Goal: Transaction & Acquisition: Register for event/course

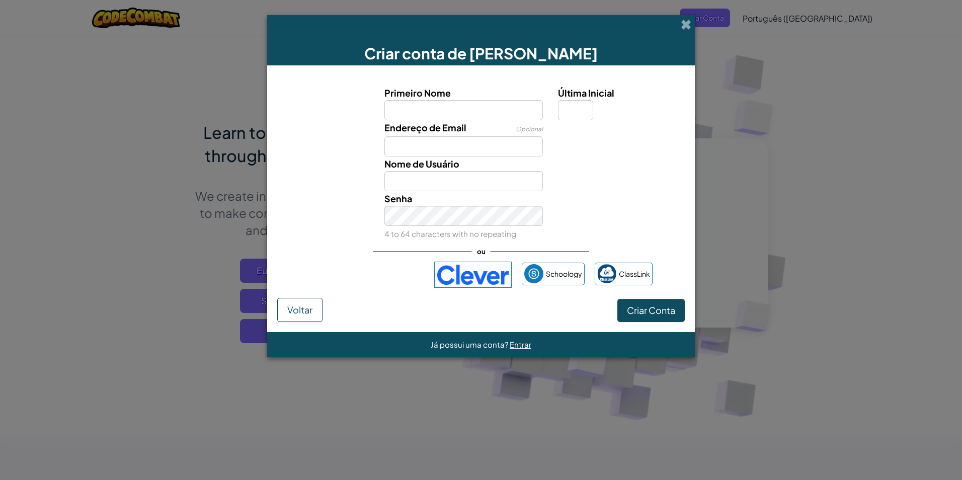
type input "[PERSON_NAME] dos santos rosa"
type input "#"
type input "[EMAIL_ADDRESS][DOMAIN_NAME]"
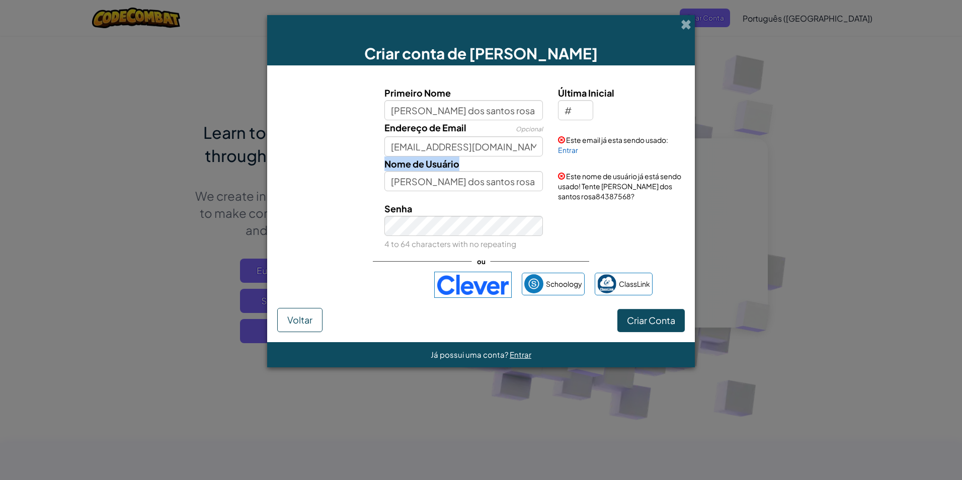
drag, startPoint x: 536, startPoint y: 170, endPoint x: 540, endPoint y: 177, distance: 8.1
click at [540, 177] on div "Nome de Usuário [PERSON_NAME] dos santos rosa" at bounding box center [464, 173] width 174 height 35
click at [542, 182] on input "[PERSON_NAME] dos santos rosa" at bounding box center [463, 181] width 159 height 20
type input "s"
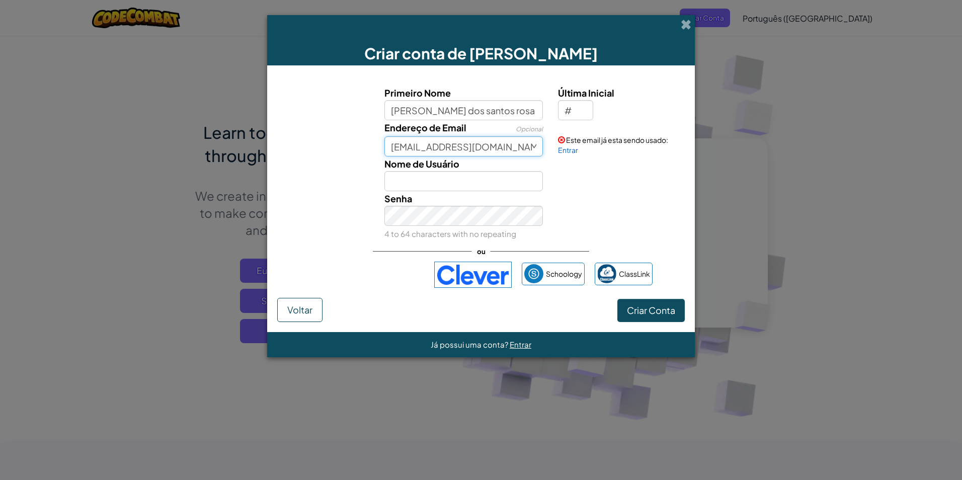
click at [534, 146] on input "[EMAIL_ADDRESS][DOMAIN_NAME]" at bounding box center [463, 146] width 159 height 20
type input "s"
click at [586, 109] on input "#" at bounding box center [575, 110] width 35 height 20
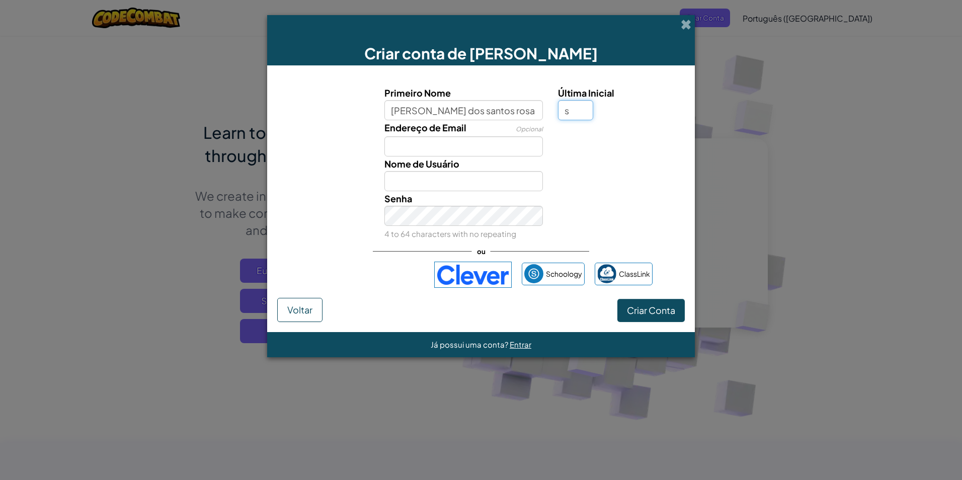
type input "s"
type input "[PERSON_NAME] dos santos rosaS"
click at [489, 147] on input "Endereço de Email" at bounding box center [463, 146] width 159 height 20
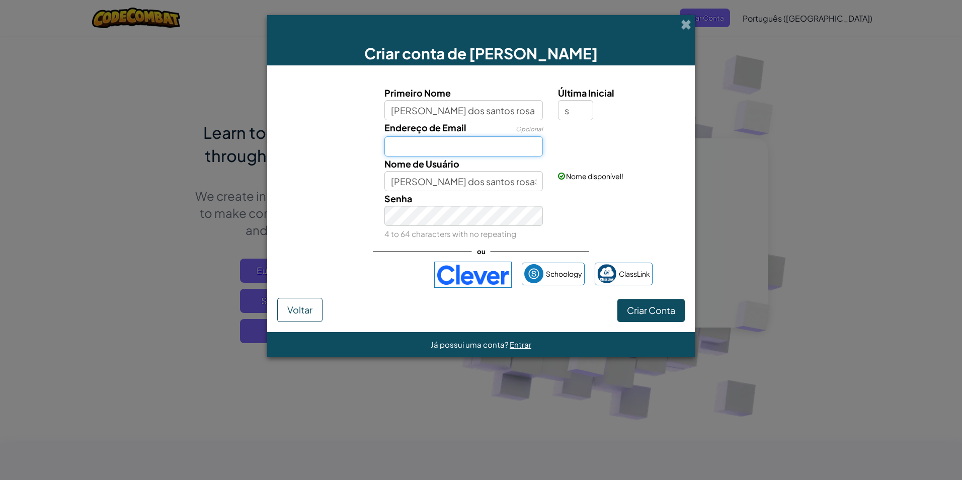
type input "[EMAIL_ADDRESS][DOMAIN_NAME]"
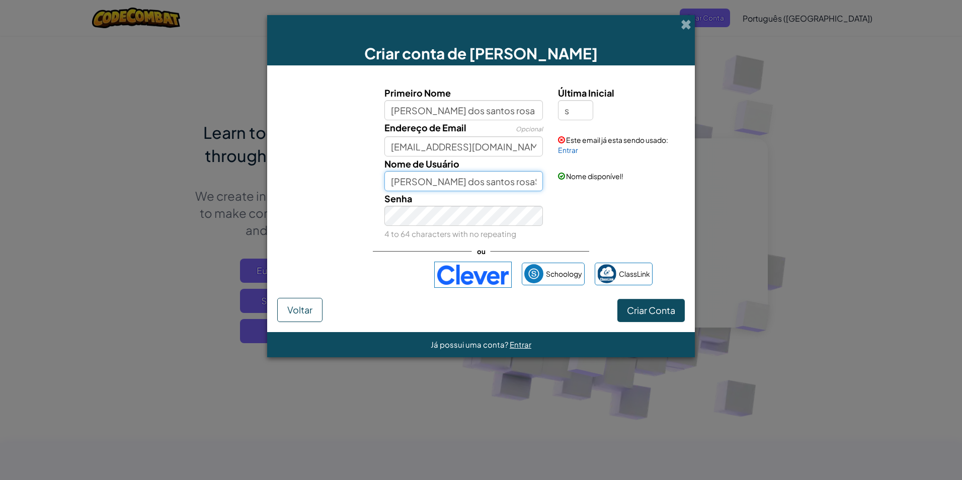
click at [449, 183] on input "[PERSON_NAME] dos santos rosaS" at bounding box center [463, 181] width 159 height 20
click at [569, 151] on link "Entrar" at bounding box center [568, 149] width 20 height 9
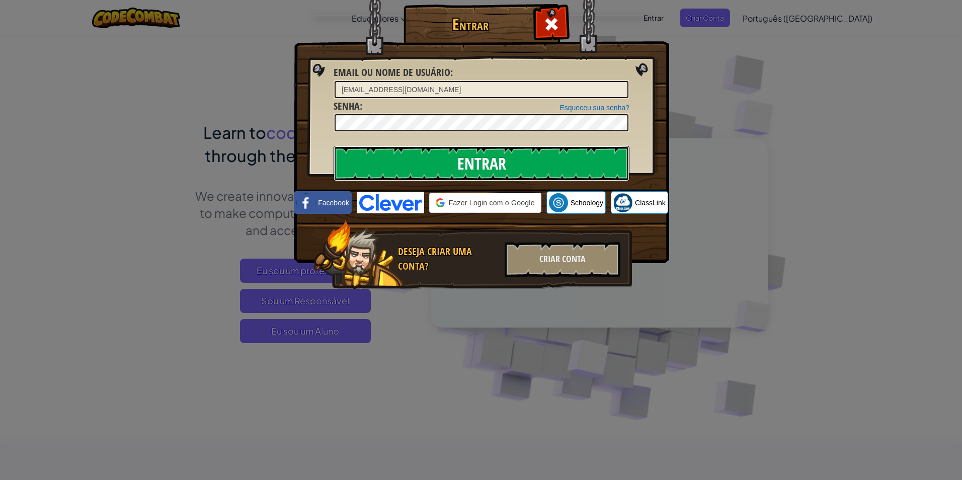
click at [514, 163] on input "Entrar" at bounding box center [482, 163] width 296 height 35
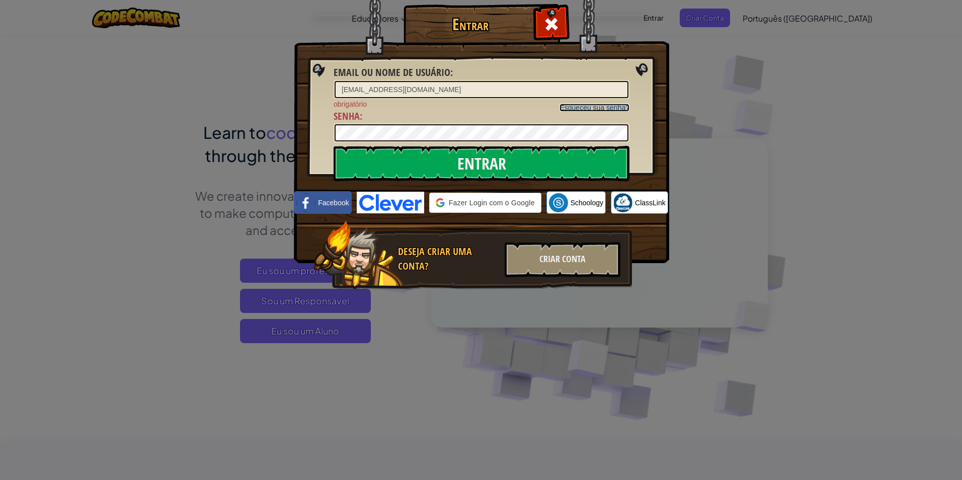
click at [583, 108] on link "Esqueceu sua senha?" at bounding box center [594, 108] width 70 height 8
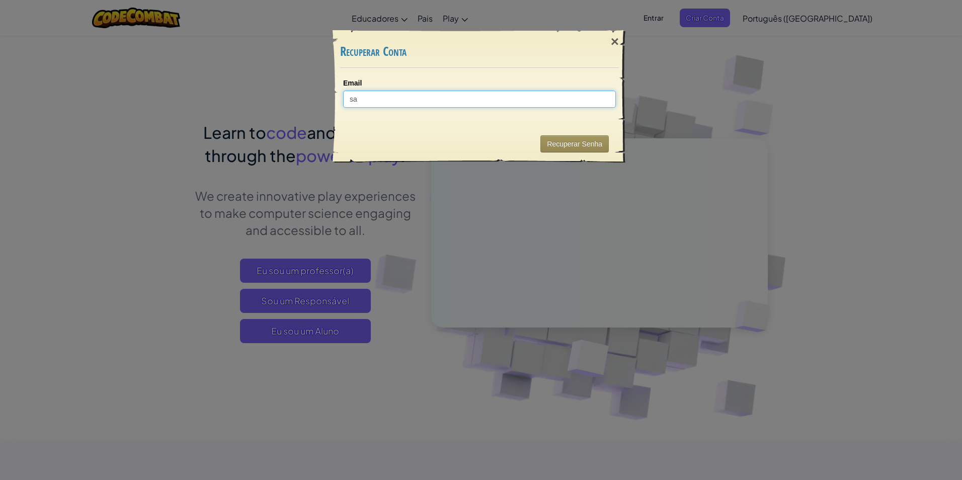
type input "sar"
drag, startPoint x: 479, startPoint y: 91, endPoint x: 478, endPoint y: 102, distance: 11.1
click at [479, 98] on input "sar" at bounding box center [479, 99] width 273 height 17
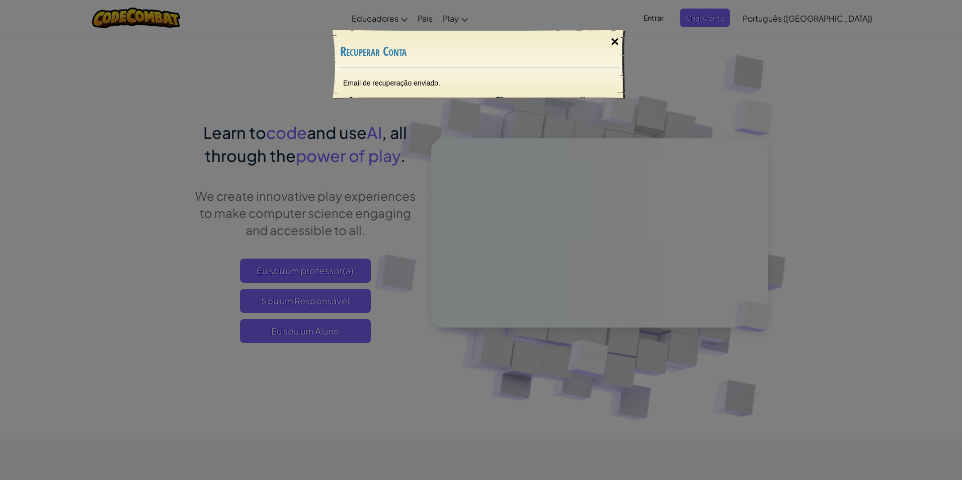
drag, startPoint x: 612, startPoint y: 38, endPoint x: 616, endPoint y: 34, distance: 6.1
click at [612, 38] on div "×" at bounding box center [614, 41] width 23 height 29
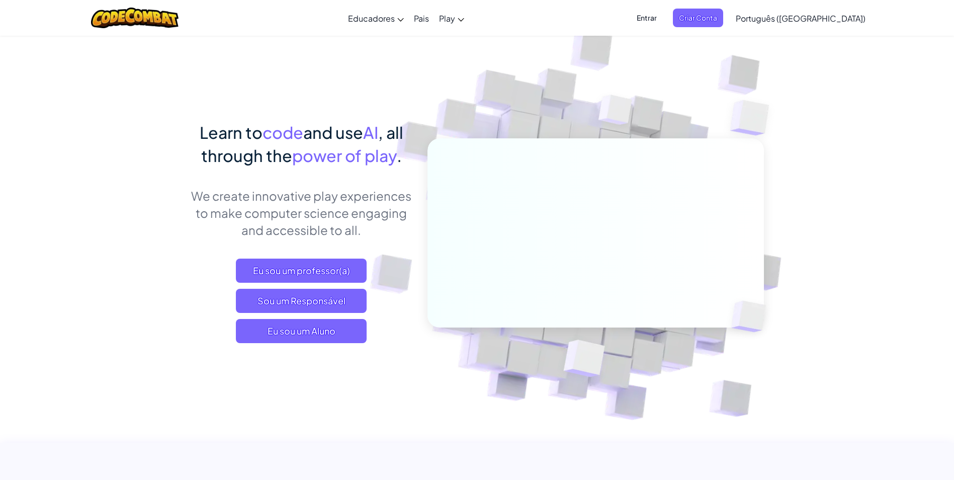
click at [663, 18] on span "Entrar" at bounding box center [647, 18] width 32 height 19
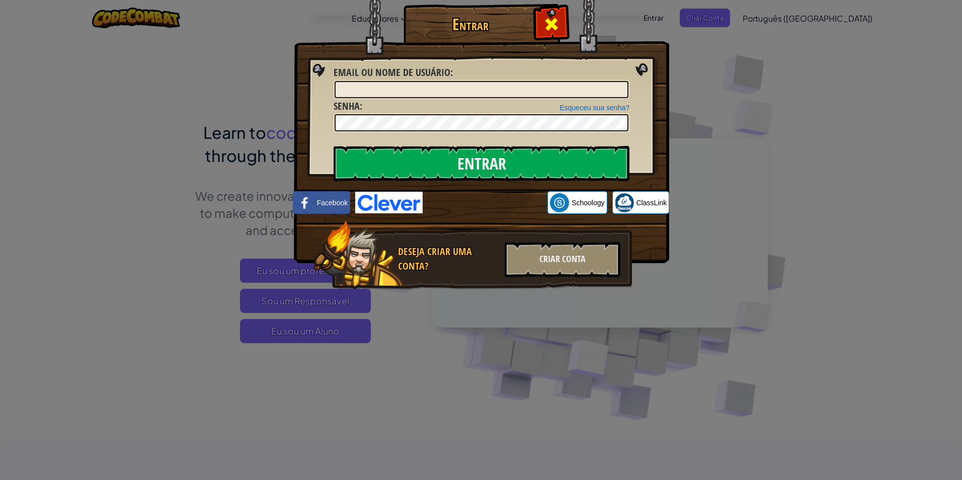
click at [542, 13] on div at bounding box center [551, 23] width 32 height 32
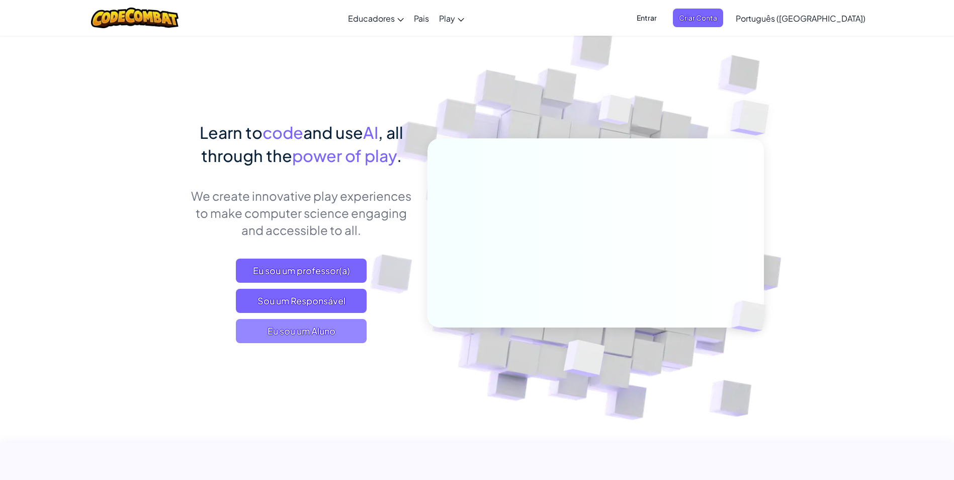
drag, startPoint x: 274, startPoint y: 355, endPoint x: 260, endPoint y: 332, distance: 27.4
click at [270, 348] on div "Learn to code and use AI , all through the power of play . We create innovative…" at bounding box center [302, 242] width 222 height 242
click at [259, 330] on span "Eu sou um Aluno" at bounding box center [301, 331] width 131 height 24
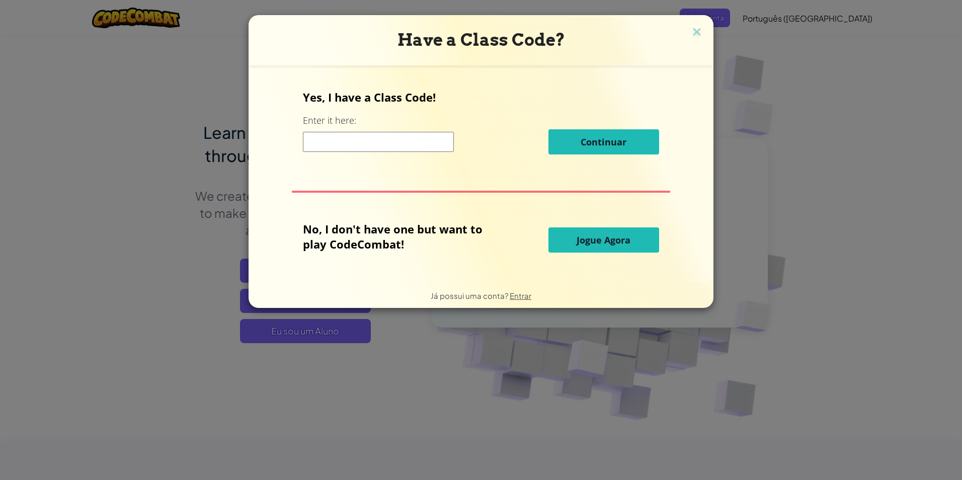
click at [363, 135] on input at bounding box center [378, 142] width 151 height 20
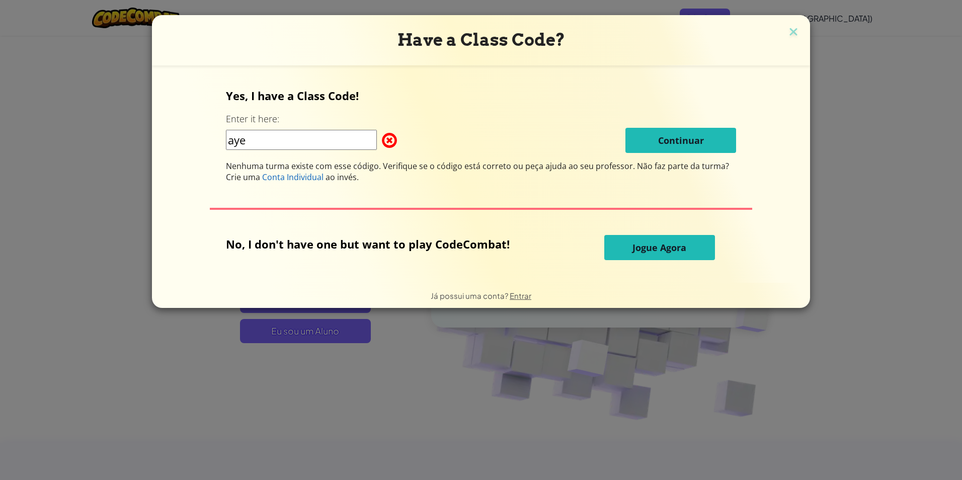
click at [272, 146] on input "aye" at bounding box center [301, 140] width 151 height 20
type input "a"
click at [787, 27] on img at bounding box center [793, 32] width 13 height 15
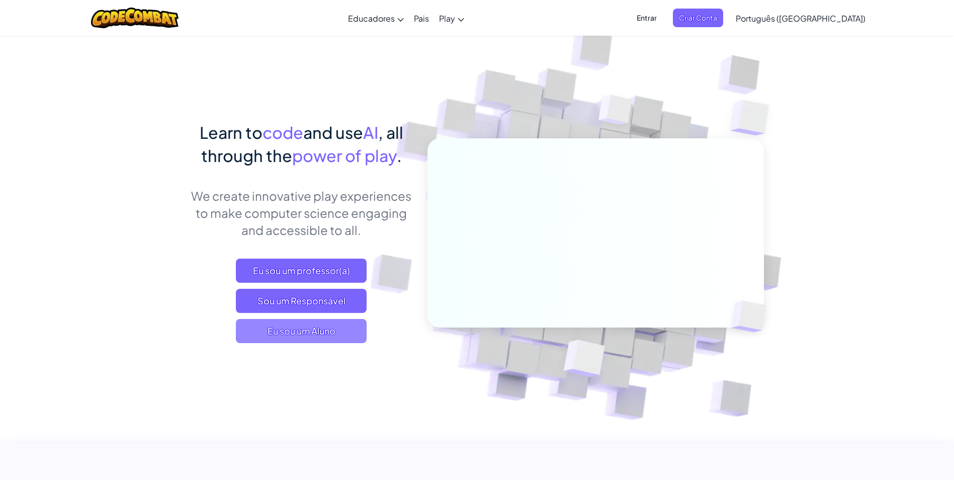
click at [253, 325] on span "Eu sou um Aluno" at bounding box center [301, 331] width 131 height 24
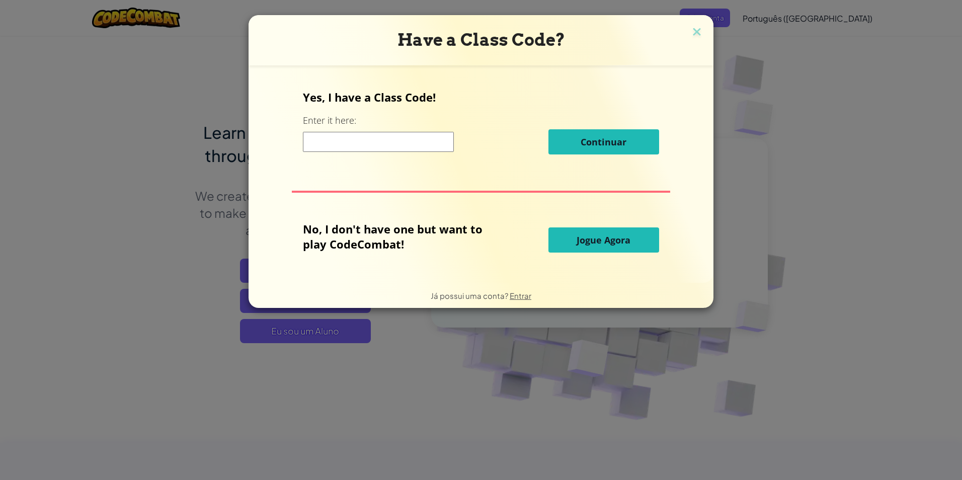
drag, startPoint x: 361, startPoint y: 131, endPoint x: 341, endPoint y: 157, distance: 33.1
click at [360, 133] on div "Continuar" at bounding box center [481, 141] width 356 height 25
click at [338, 144] on input at bounding box center [378, 142] width 151 height 20
type input "eye road day"
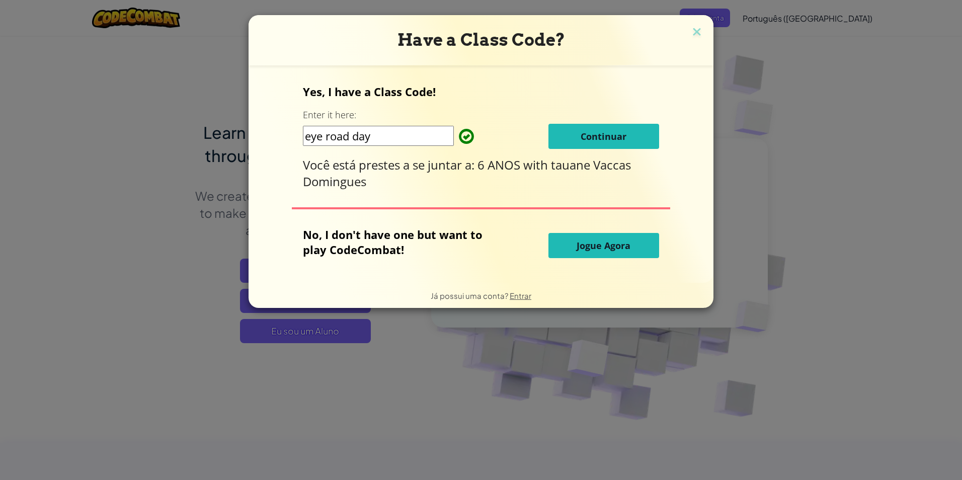
click at [593, 142] on button "Continuar" at bounding box center [603, 136] width 111 height 25
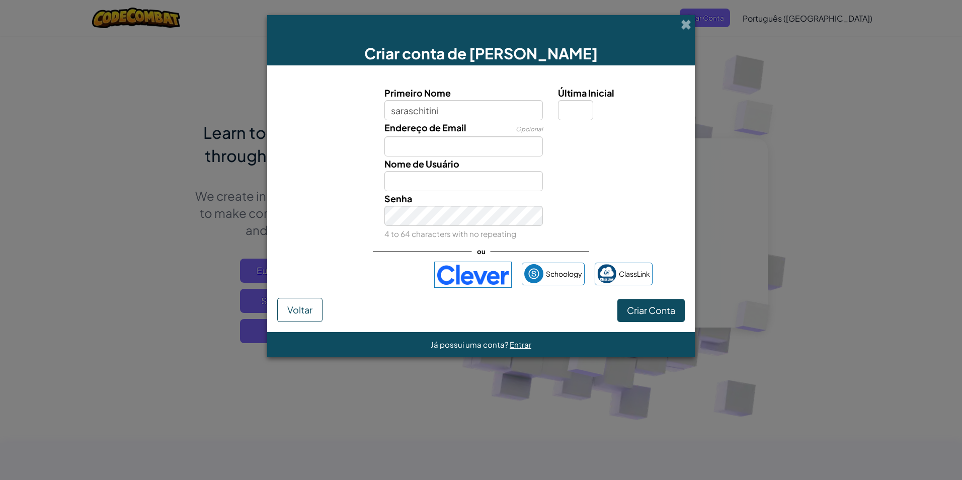
click at [408, 112] on input "saraschitini" at bounding box center [463, 110] width 159 height 20
click at [459, 110] on input "[PERSON_NAME]" at bounding box center [463, 110] width 159 height 20
click at [486, 113] on input "[PERSON_NAME]" at bounding box center [463, 110] width 159 height 20
type input "[PERSON_NAME] dos santos rosa"
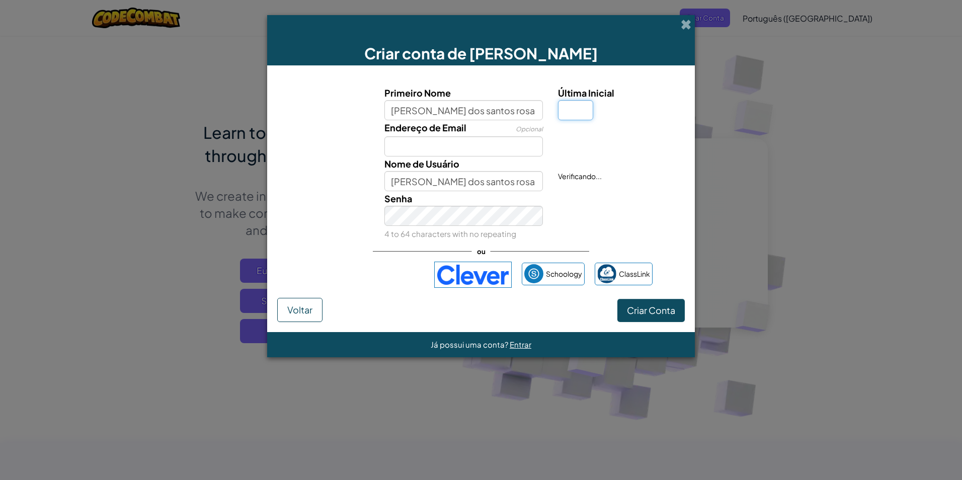
drag, startPoint x: 559, startPoint y: 107, endPoint x: 573, endPoint y: 115, distance: 16.1
click at [562, 109] on input "Última Inicial" at bounding box center [575, 110] width 35 height 20
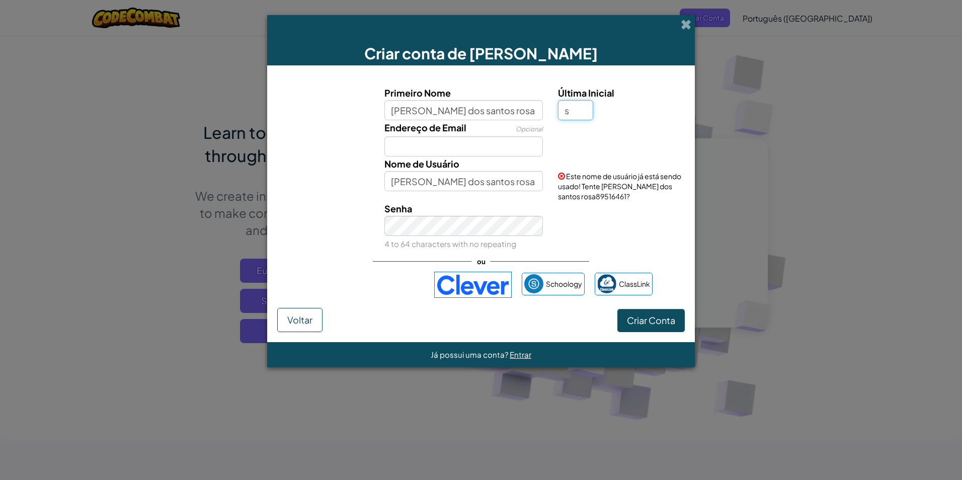
type input "s"
type input "[PERSON_NAME] dos santos rosaS"
click at [485, 180] on input "[PERSON_NAME] dos santos rosaS" at bounding box center [463, 181] width 159 height 20
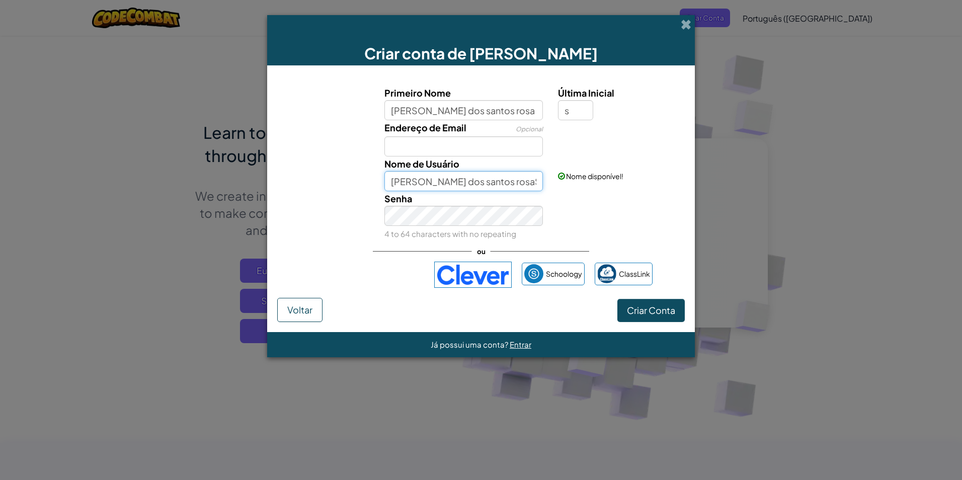
click at [521, 184] on input "[PERSON_NAME] dos santos rosaS" at bounding box center [463, 181] width 159 height 20
click at [384, 144] on div "Endereço de Email Opcional" at bounding box center [464, 138] width 174 height 36
drag, startPoint x: 395, startPoint y: 139, endPoint x: 397, endPoint y: 148, distance: 8.9
click at [395, 140] on input "Endereço de Email" at bounding box center [463, 146] width 159 height 20
type input "[EMAIL_ADDRESS][DOMAIN_NAME]"
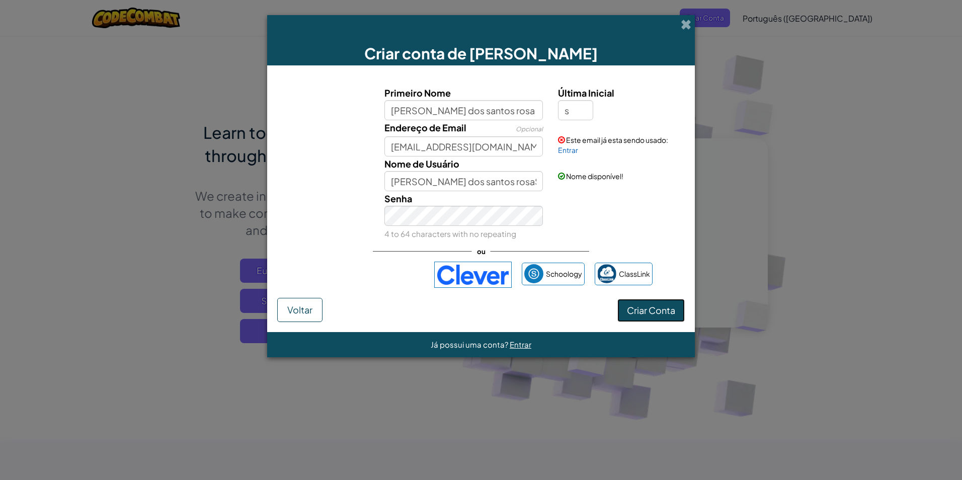
click at [646, 303] on button "Criar Conta" at bounding box center [650, 310] width 67 height 23
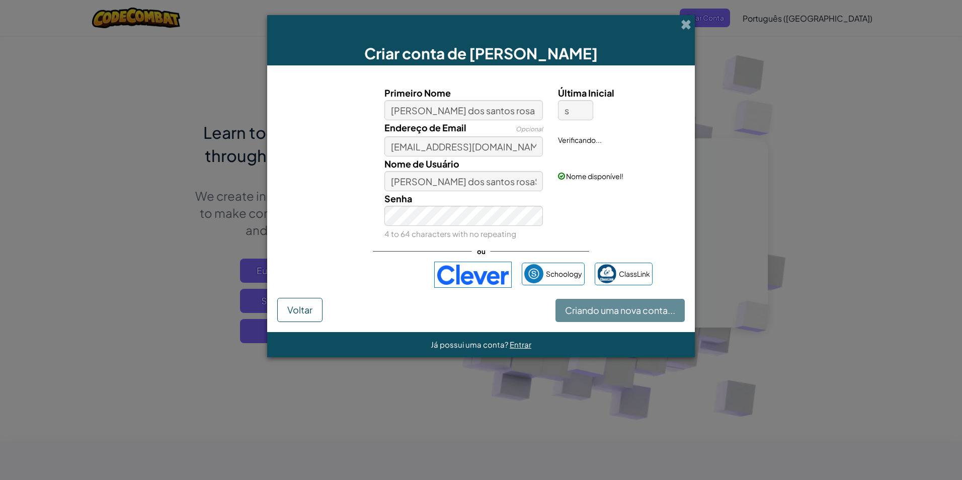
click at [649, 308] on div "Criando uma nova conta... Voltar" at bounding box center [481, 310] width 408 height 24
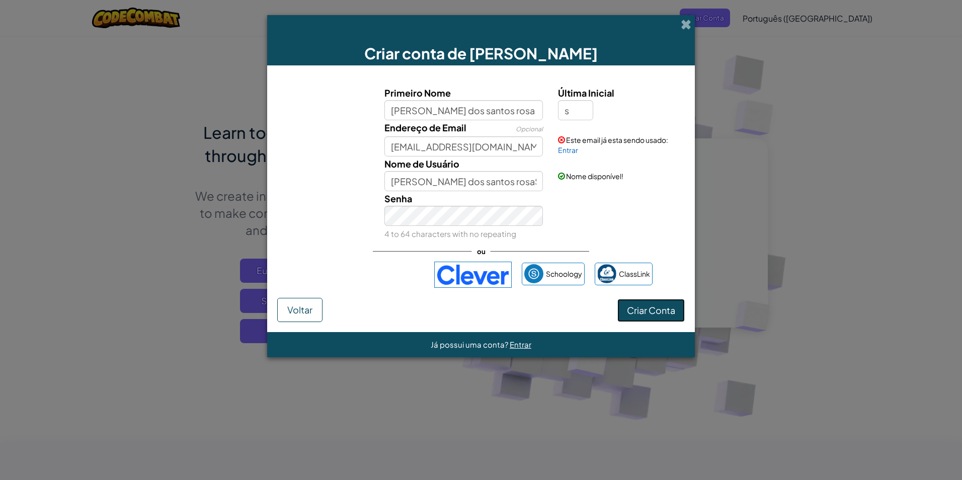
click at [649, 308] on button "Criar Conta" at bounding box center [650, 310] width 67 height 23
click at [648, 309] on button "Criar Conta" at bounding box center [650, 310] width 67 height 23
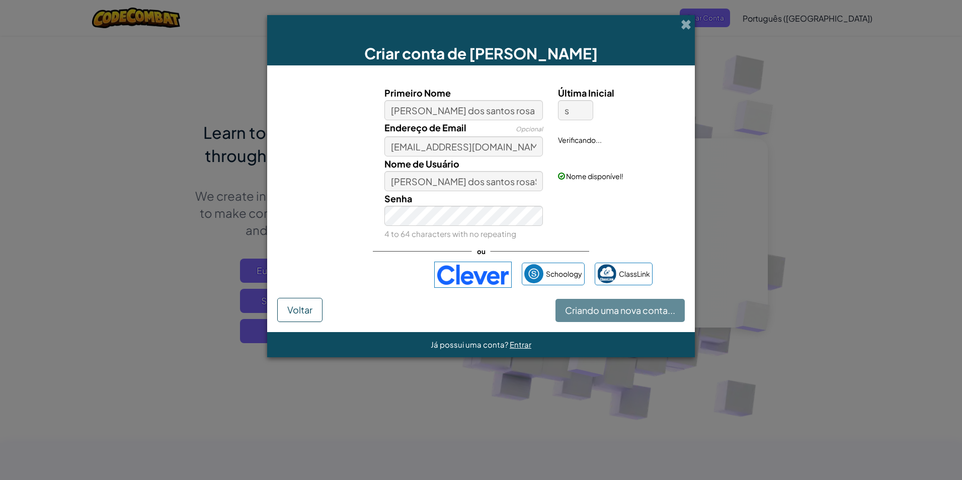
click at [648, 307] on div "Criando uma nova conta... Voltar" at bounding box center [481, 310] width 408 height 24
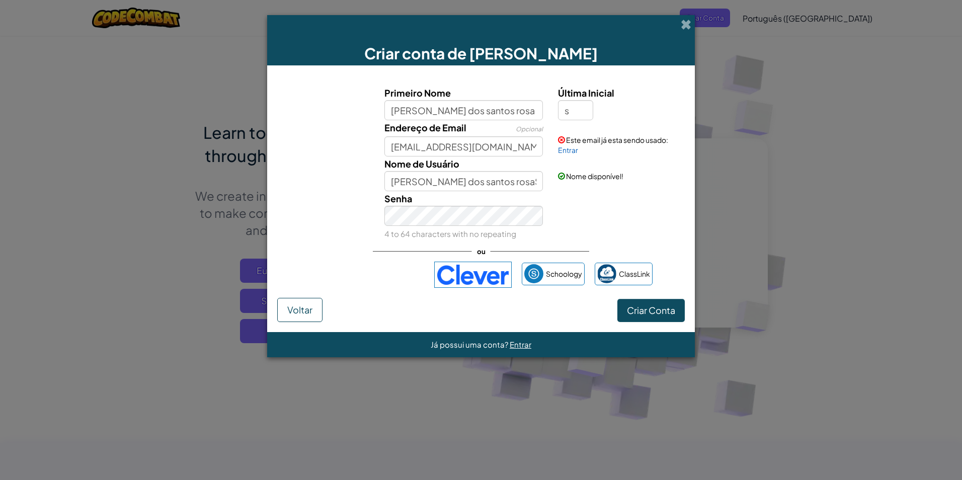
click at [582, 139] on span "Este email já esta sendo usado:" at bounding box center [617, 139] width 102 height 9
click at [575, 153] on link "Entrar" at bounding box center [568, 149] width 20 height 9
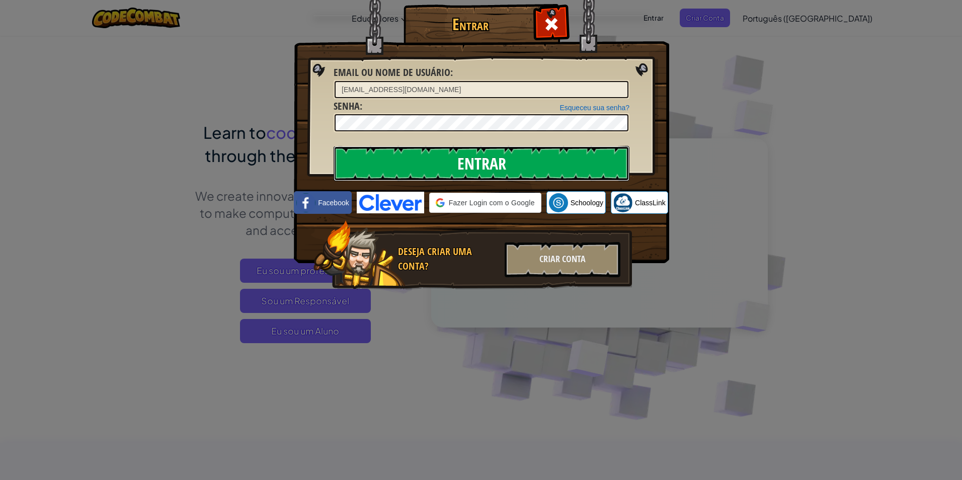
click at [550, 158] on input "Entrar" at bounding box center [482, 163] width 296 height 35
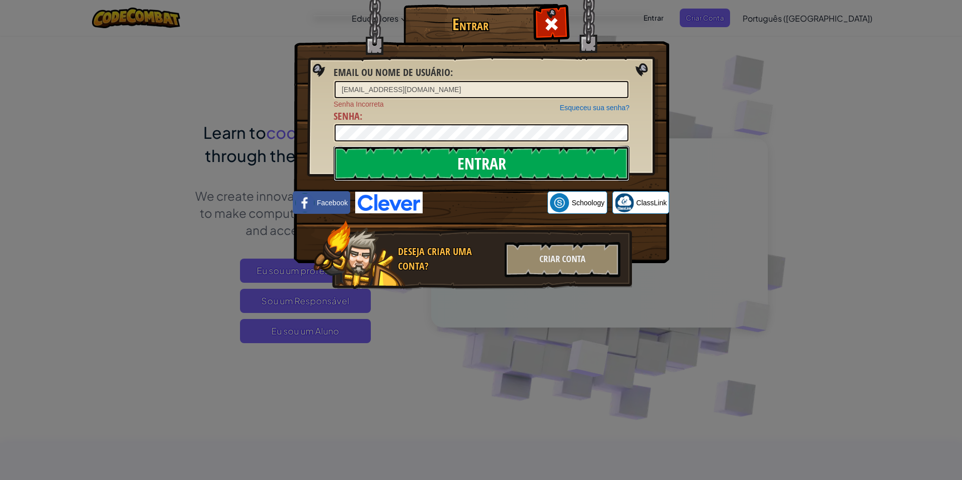
click at [444, 158] on input "Entrar" at bounding box center [482, 163] width 296 height 35
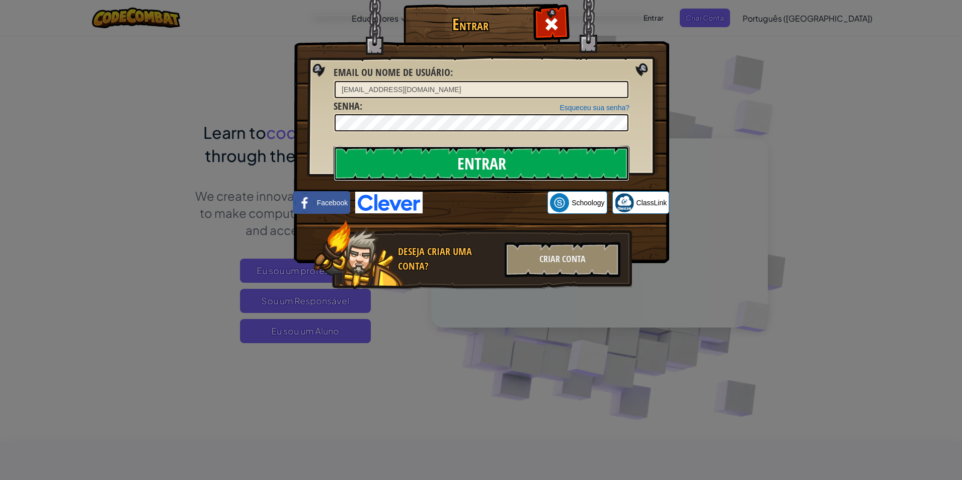
click at [444, 157] on input "Entrar" at bounding box center [482, 163] width 296 height 35
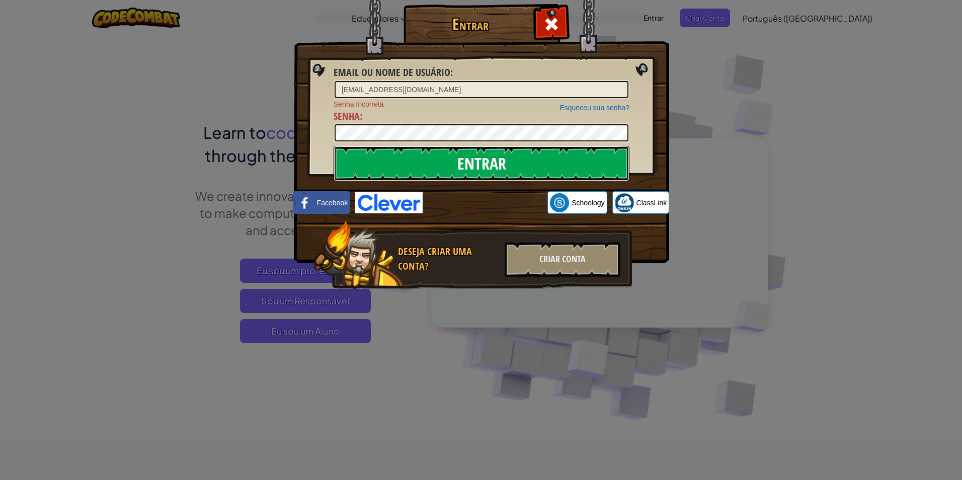
click at [445, 157] on input "Entrar" at bounding box center [482, 163] width 296 height 35
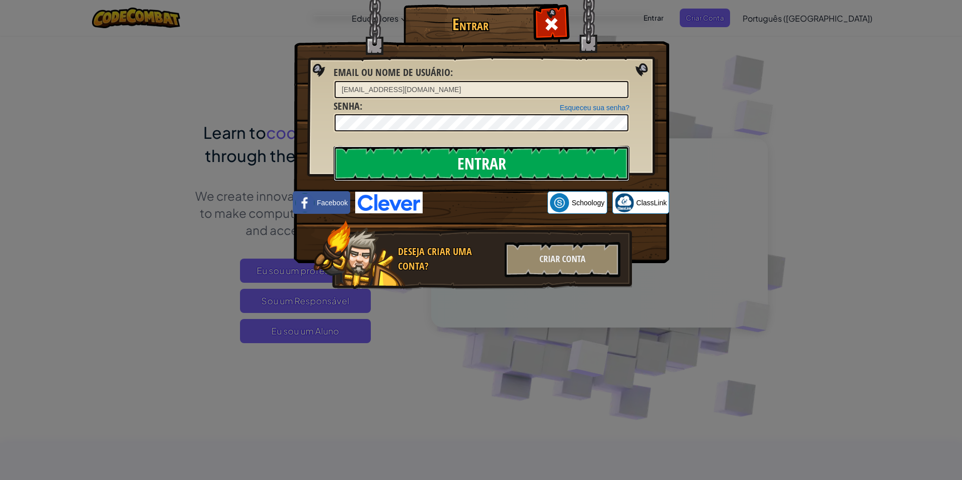
click at [445, 157] on input "Entrar" at bounding box center [482, 163] width 296 height 35
click at [446, 157] on input "Entrar" at bounding box center [482, 163] width 296 height 35
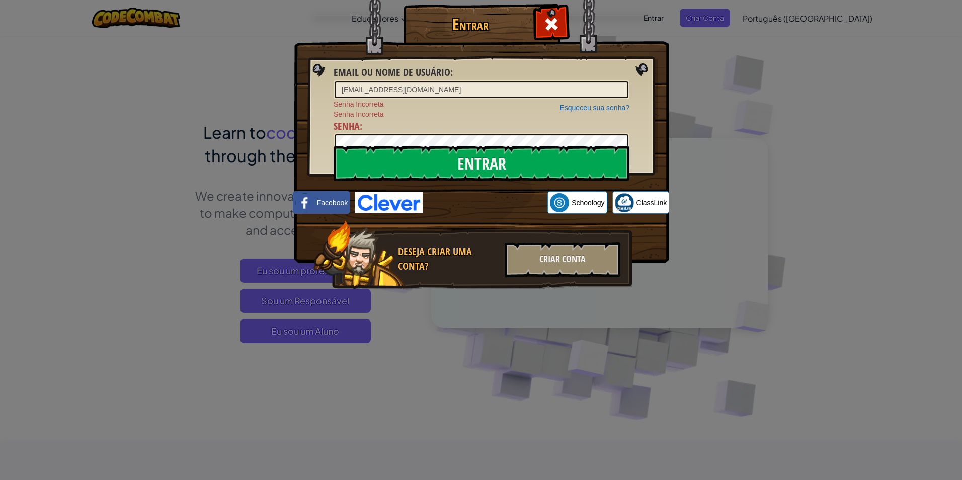
drag, startPoint x: 510, startPoint y: 229, endPoint x: 524, endPoint y: 235, distance: 15.5
click at [524, 235] on div "Deseja Criar uma Conta? Criar Conta" at bounding box center [472, 255] width 318 height 70
click at [544, 260] on div "Criar Conta" at bounding box center [563, 259] width 116 height 35
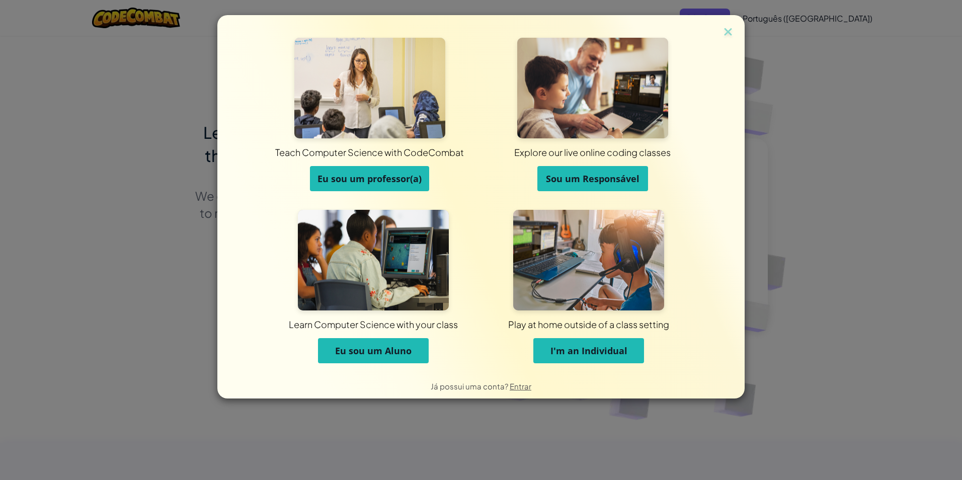
click at [376, 342] on button "Eu sou um Aluno" at bounding box center [373, 350] width 111 height 25
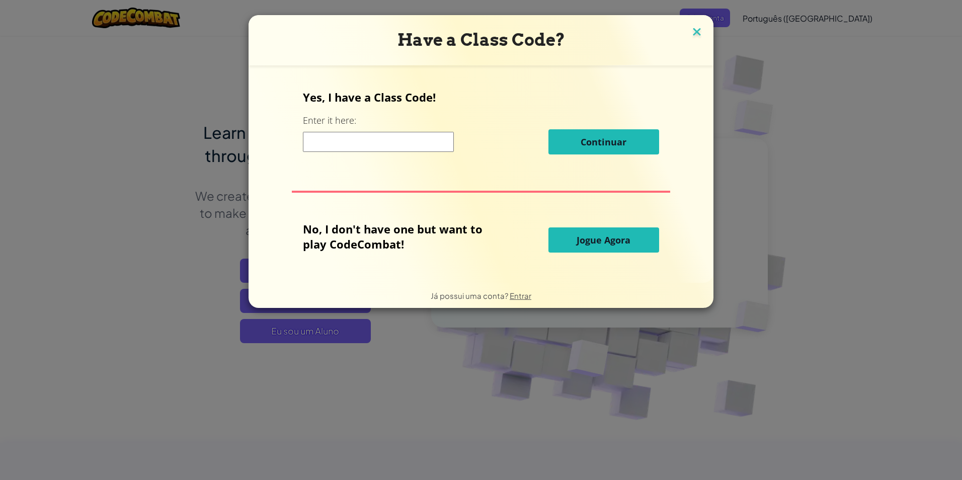
click at [697, 27] on img at bounding box center [696, 32] width 13 height 15
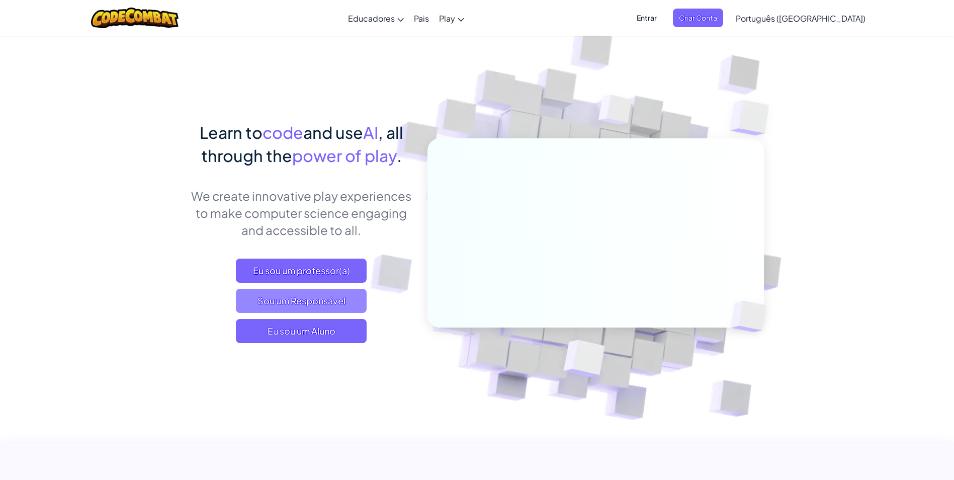
drag, startPoint x: 358, startPoint y: 323, endPoint x: 360, endPoint y: 304, distance: 19.2
click at [359, 311] on div "Eu sou um professor(a) Sou um Responsável Eu sou um Aluno" at bounding box center [302, 301] width 222 height 85
click at [252, 327] on span "Eu sou um Aluno" at bounding box center [301, 331] width 131 height 24
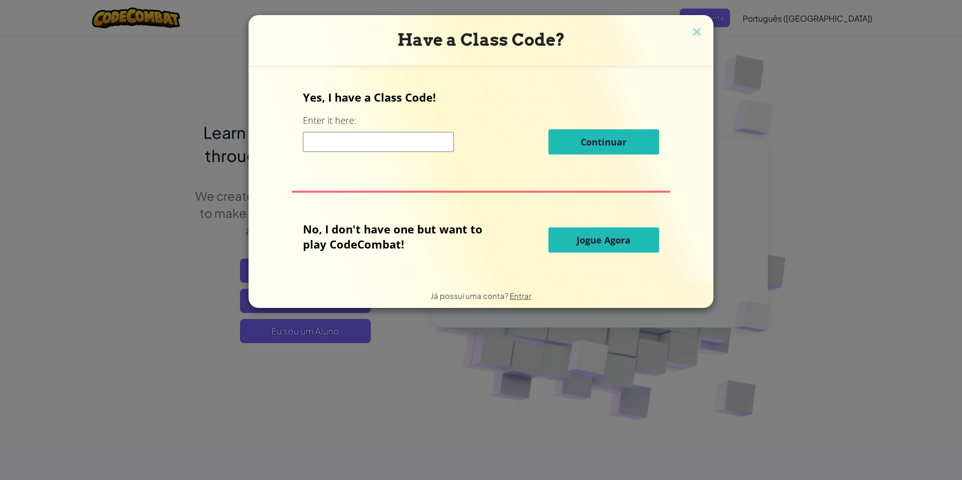
click at [408, 136] on input at bounding box center [378, 142] width 151 height 20
type input "eye road day"
click at [381, 136] on input "eye road day" at bounding box center [378, 142] width 151 height 20
click at [381, 138] on input "eye road day" at bounding box center [378, 142] width 151 height 20
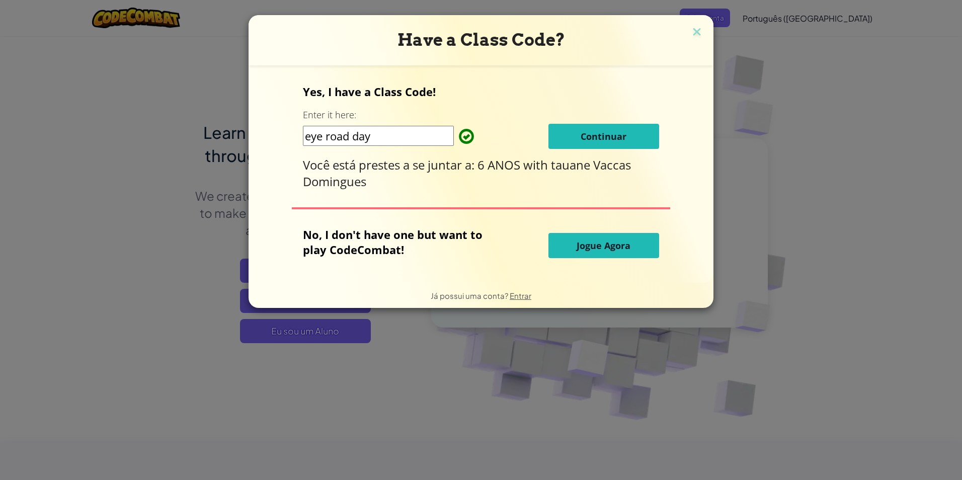
click at [568, 132] on button "Continuar" at bounding box center [603, 136] width 111 height 25
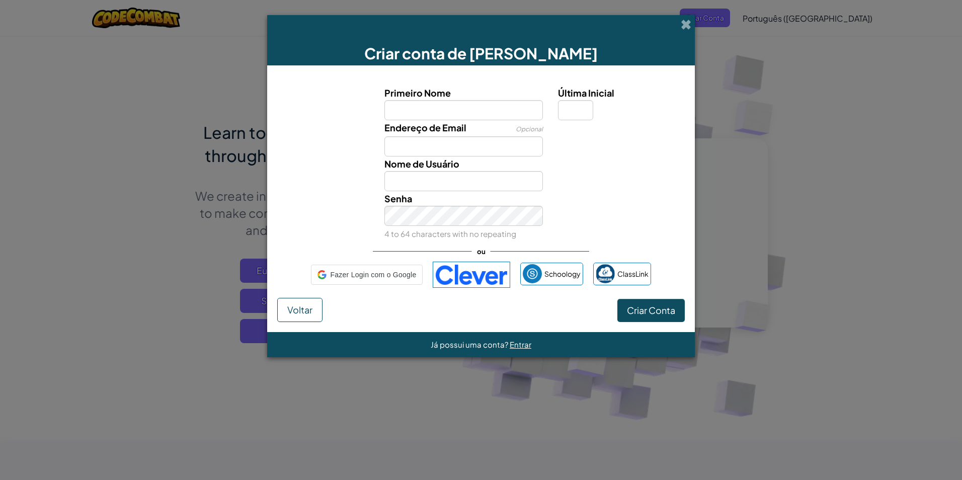
click at [401, 101] on input "Primeiro Nome" at bounding box center [463, 110] width 159 height 20
type input "[PERSON_NAME] dos santos rosa"
type input "s"
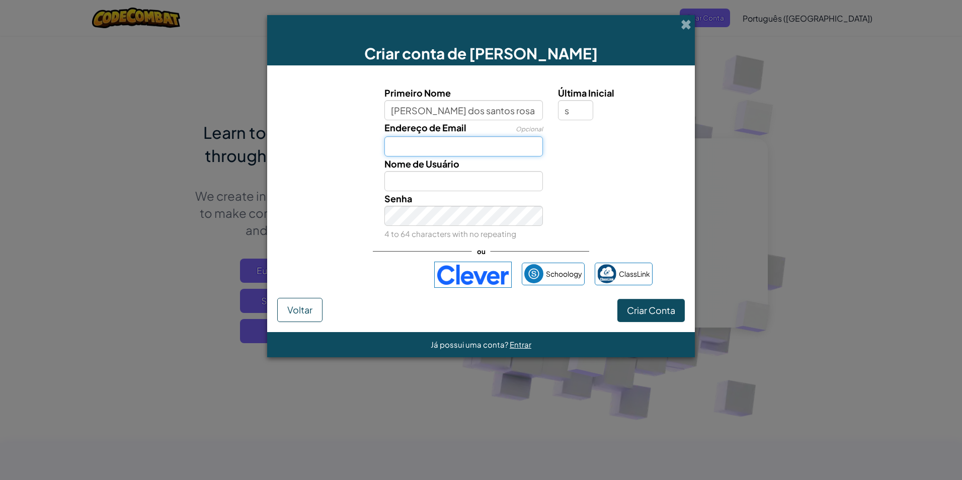
type input "[EMAIL_ADDRESS][DOMAIN_NAME]"
type input "[PERSON_NAME] dos santos rosaS"
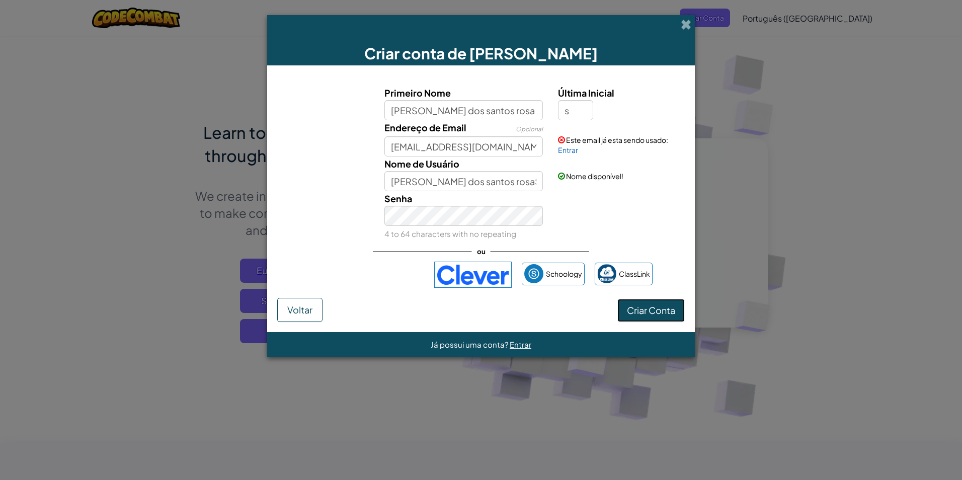
click at [653, 311] on span "Criar Conta" at bounding box center [651, 310] width 48 height 12
click at [653, 311] on button "Criar Conta" at bounding box center [650, 310] width 67 height 23
click at [522, 180] on input "[PERSON_NAME] dos santos rosaS" at bounding box center [463, 181] width 159 height 20
click at [579, 142] on span "Este email já esta sendo usado:" at bounding box center [617, 139] width 102 height 9
click at [571, 151] on link "Entrar" at bounding box center [568, 149] width 20 height 9
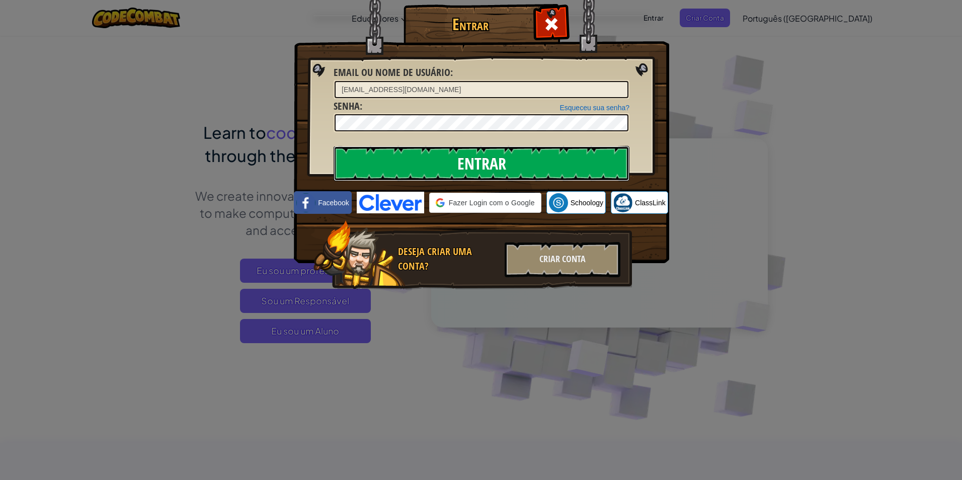
drag, startPoint x: 577, startPoint y: 169, endPoint x: 573, endPoint y: 163, distance: 7.5
click at [576, 167] on input "Entrar" at bounding box center [482, 163] width 296 height 35
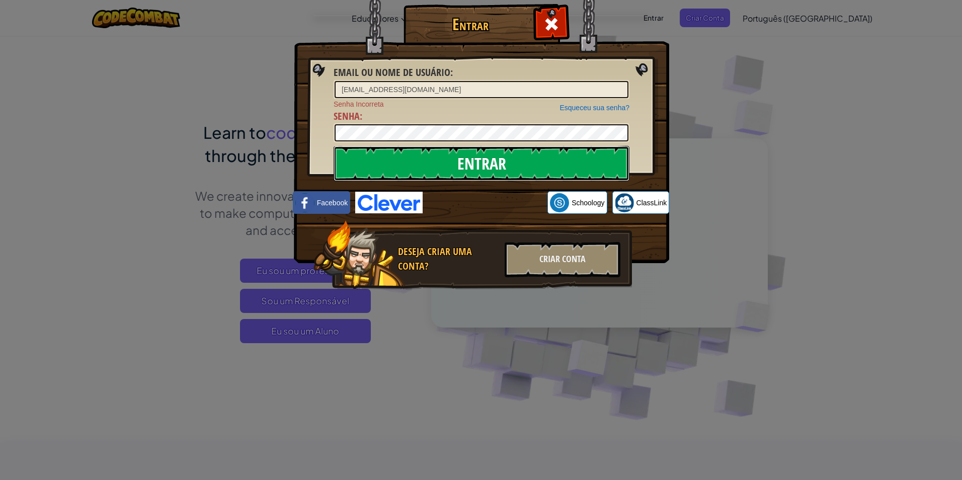
click at [471, 153] on input "Entrar" at bounding box center [482, 163] width 296 height 35
click at [438, 159] on input "Entrar" at bounding box center [482, 163] width 296 height 35
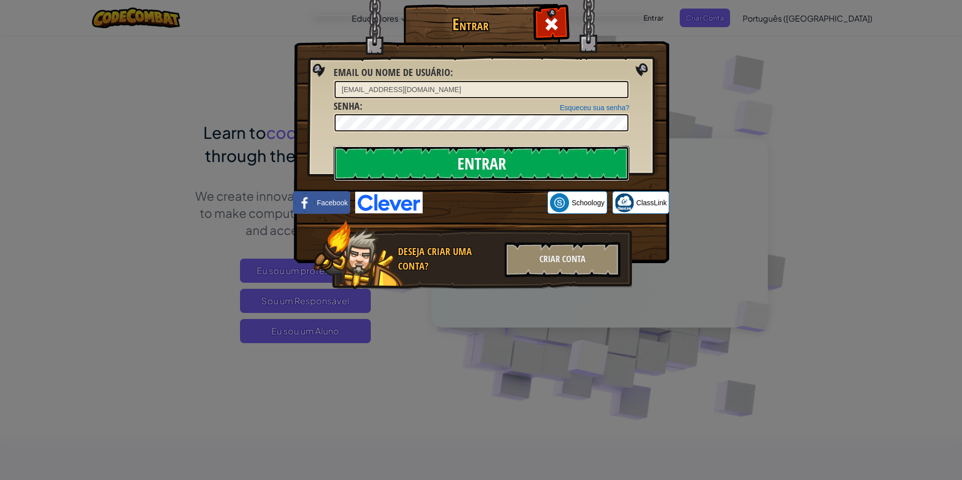
click at [438, 157] on input "Entrar" at bounding box center [482, 163] width 296 height 35
click at [438, 156] on input "Entrar" at bounding box center [482, 163] width 296 height 35
click at [439, 158] on input "Entrar" at bounding box center [482, 163] width 296 height 35
click at [442, 158] on input "Entrar" at bounding box center [482, 163] width 296 height 35
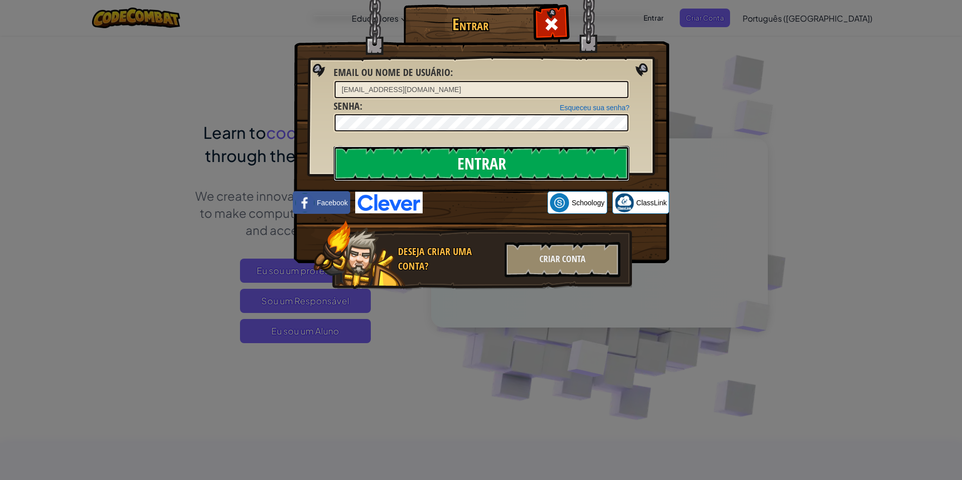
drag, startPoint x: 452, startPoint y: 172, endPoint x: 448, endPoint y: 164, distance: 9.5
click at [450, 166] on input "Entrar" at bounding box center [482, 163] width 296 height 35
drag, startPoint x: 452, startPoint y: 168, endPoint x: 452, endPoint y: 151, distance: 16.1
click at [452, 152] on input "Entrar" at bounding box center [482, 163] width 296 height 35
click at [453, 154] on input "Entrar" at bounding box center [482, 163] width 296 height 35
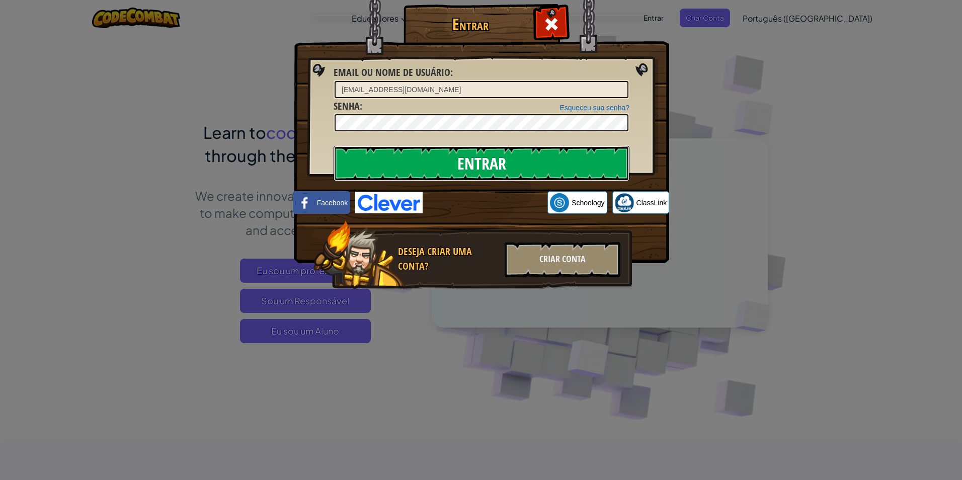
drag, startPoint x: 456, startPoint y: 167, endPoint x: 467, endPoint y: 156, distance: 15.7
click at [467, 156] on input "Entrar" at bounding box center [482, 163] width 296 height 35
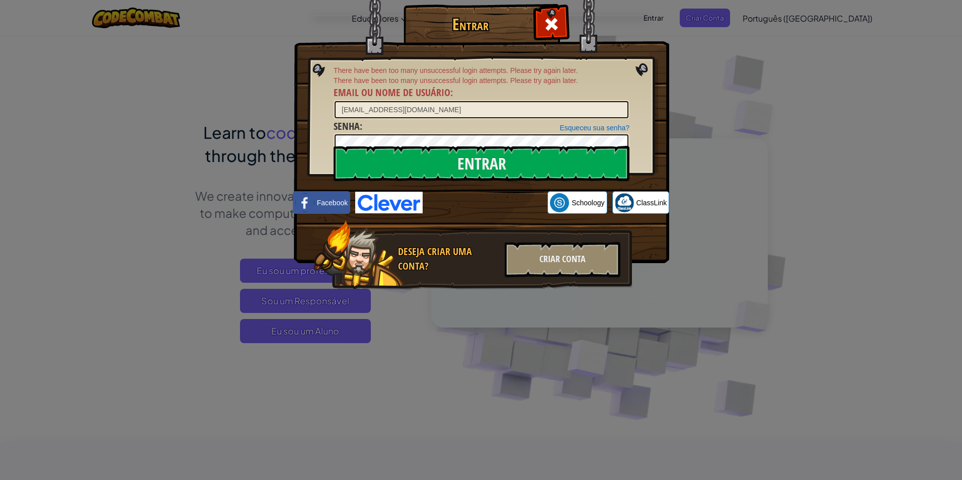
drag, startPoint x: 467, startPoint y: 156, endPoint x: 207, endPoint y: 157, distance: 260.1
click at [207, 157] on div "Entrar There have been too many unsuccessful login attempts. Please try again l…" at bounding box center [481, 240] width 962 height 480
